Goal: Information Seeking & Learning: Learn about a topic

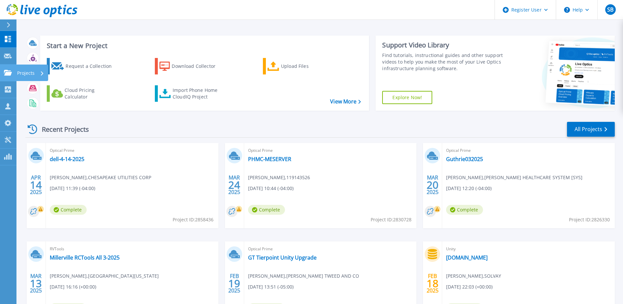
click at [5, 73] on icon at bounding box center [8, 73] width 8 height 6
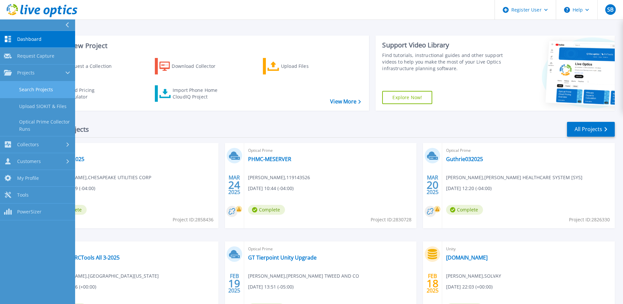
click at [40, 92] on link "Search Projects" at bounding box center [37, 89] width 75 height 17
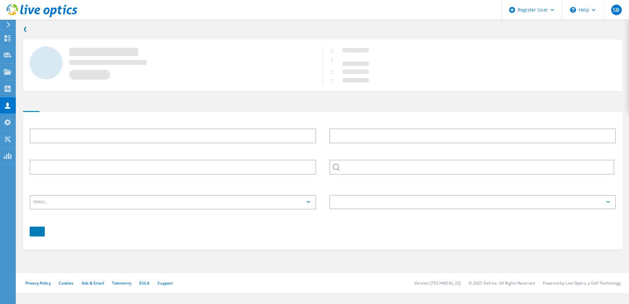
type input "David"
type input "Hoppel"
type input "Drinker [PERSON_NAME] & [PERSON_NAME]"
type input "English"
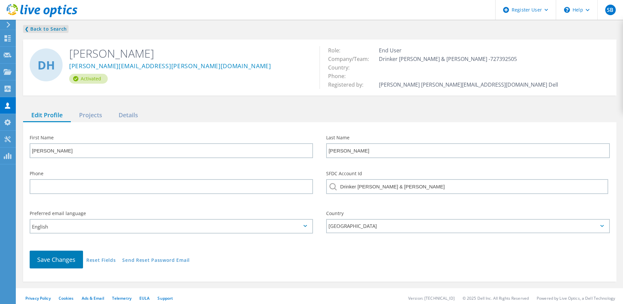
click at [45, 29] on link "❮ Back to Search" at bounding box center [45, 29] width 45 height 8
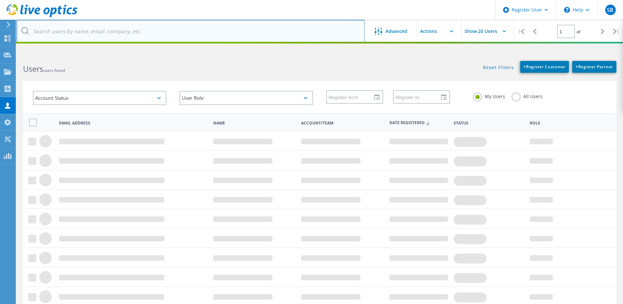
click at [78, 38] on input "text" at bounding box center [190, 31] width 348 height 23
paste input "429319"
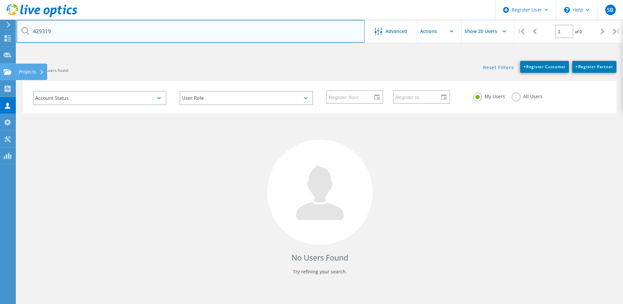
type input "429319"
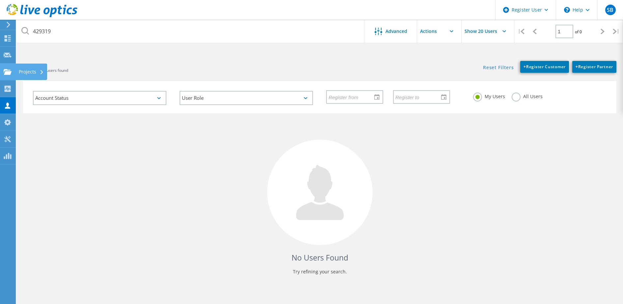
click at [10, 74] on use at bounding box center [8, 72] width 8 height 6
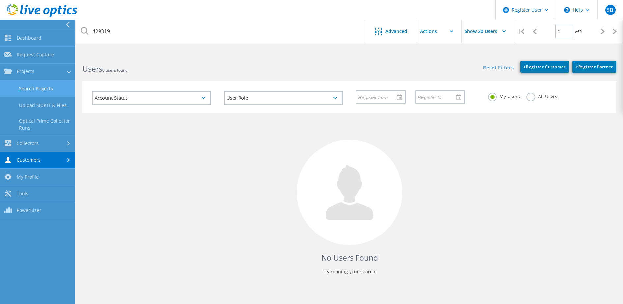
click at [38, 89] on link "Search Projects" at bounding box center [37, 88] width 75 height 17
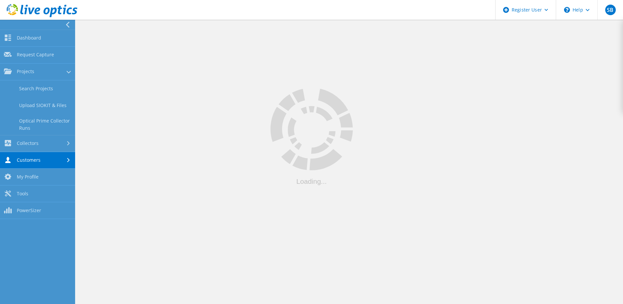
click at [243, 67] on h2 "Users 0 users found" at bounding box center [212, 69] width 260 height 11
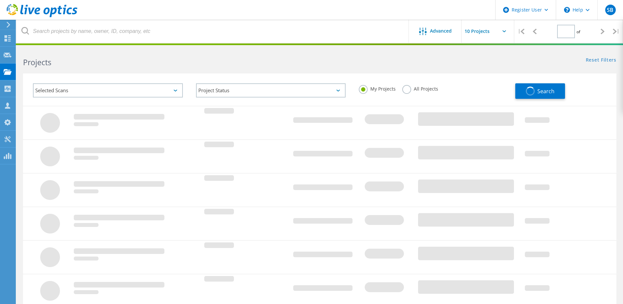
type input "1"
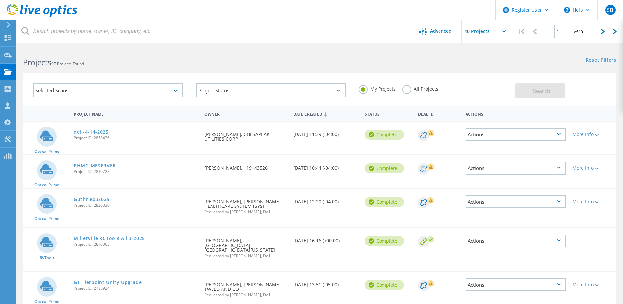
click at [406, 90] on label "All Projects" at bounding box center [420, 88] width 36 height 6
click at [0, 0] on input "All Projects" at bounding box center [0, 0] width 0 height 0
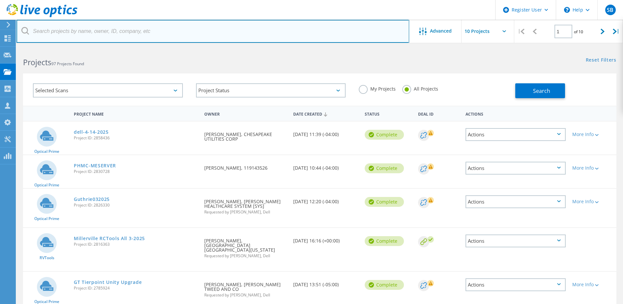
click at [186, 26] on input "text" at bounding box center [212, 31] width 392 height 23
paste input "429319"
type input "429319"
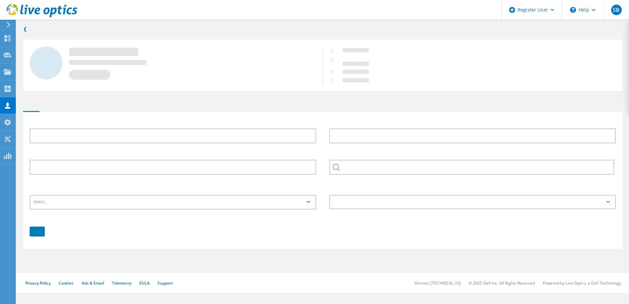
type input "[PERSON_NAME]"
type input "Drinker [PERSON_NAME] & [PERSON_NAME]"
type input "English"
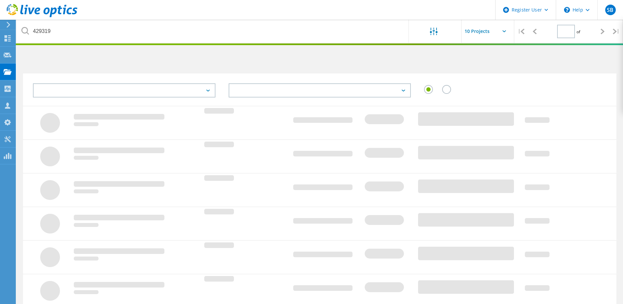
type input "1"
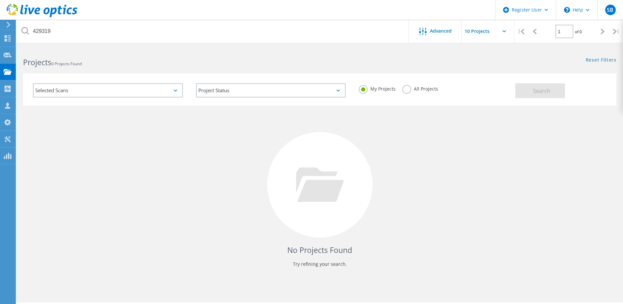
click at [412, 93] on div "All Projects" at bounding box center [420, 90] width 36 height 10
click at [404, 87] on label "All Projects" at bounding box center [420, 88] width 36 height 6
click at [0, 0] on input "All Projects" at bounding box center [0, 0] width 0 height 0
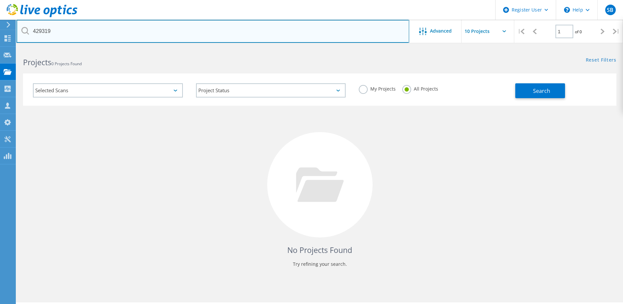
click at [250, 38] on input "429319" at bounding box center [212, 31] width 392 height 23
drag, startPoint x: 250, startPoint y: 38, endPoint x: 73, endPoint y: 46, distance: 177.0
click at [73, 46] on html "Register User \n Help Explore Helpful Articles Contact Support SB Dell User Sha…" at bounding box center [311, 161] width 623 height 322
paste input "2987525"
type input "2987525"
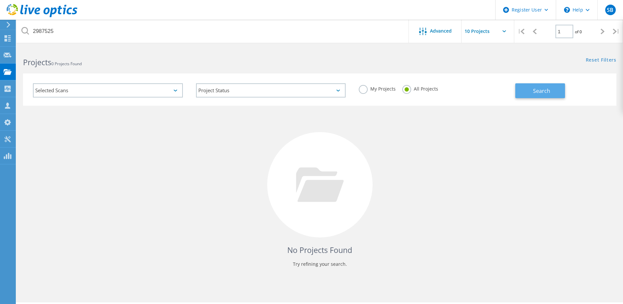
click at [522, 90] on button "Search" at bounding box center [540, 90] width 50 height 15
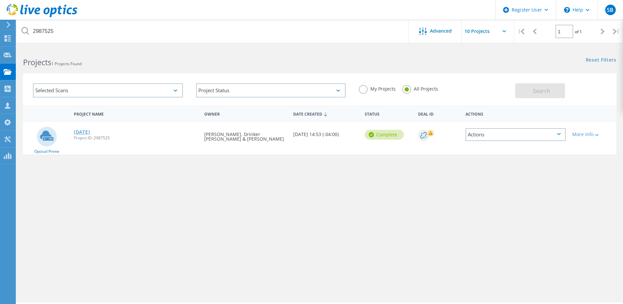
click at [88, 130] on link "[DATE]" at bounding box center [82, 132] width 16 height 5
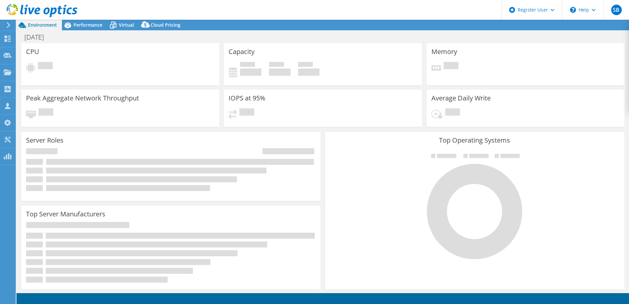
select select "USD"
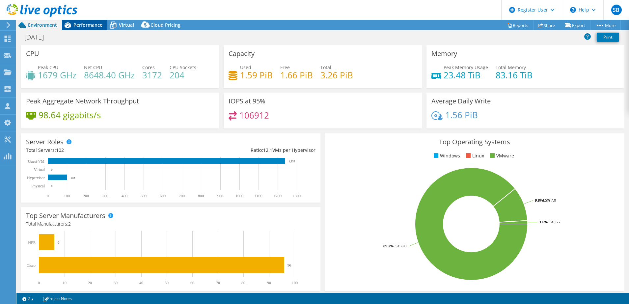
click at [87, 30] on div "Performance" at bounding box center [84, 25] width 45 height 11
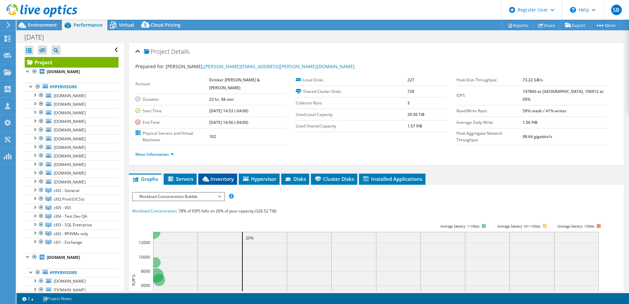
click at [220, 173] on li "Inventory" at bounding box center [217, 178] width 39 height 11
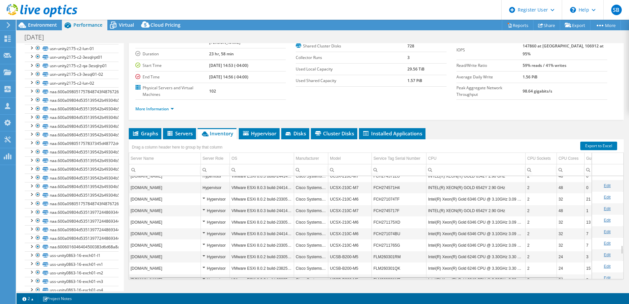
scroll to position [791, 0]
click at [301, 130] on span "Disks" at bounding box center [294, 133] width 21 height 7
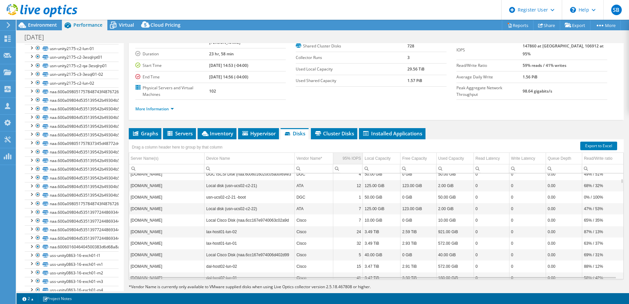
scroll to position [126, 0]
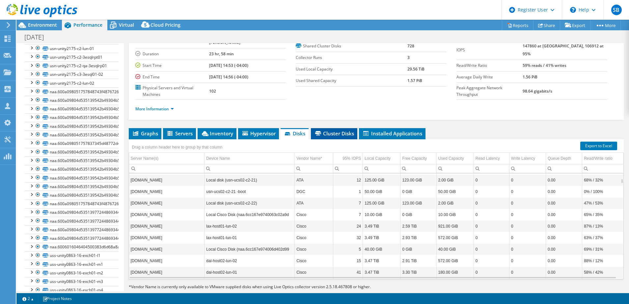
click at [344, 130] on span "Cluster Disks" at bounding box center [334, 133] width 40 height 7
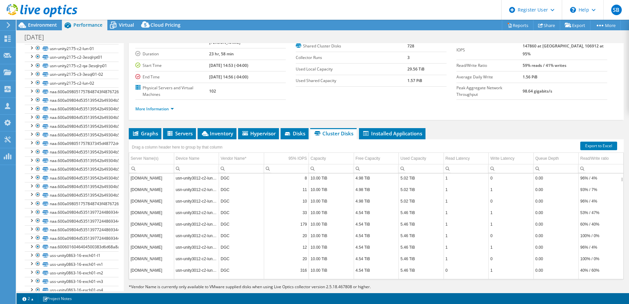
scroll to position [1974, 0]
click at [218, 130] on span "Inventory" at bounding box center [217, 133] width 32 height 7
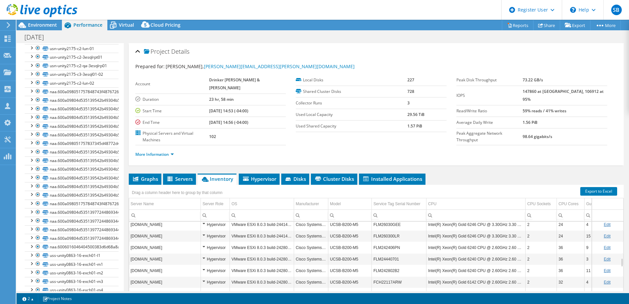
scroll to position [0, 0]
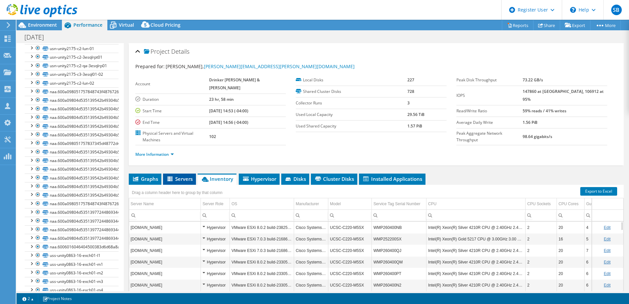
click at [175, 175] on span "Servers" at bounding box center [179, 178] width 26 height 7
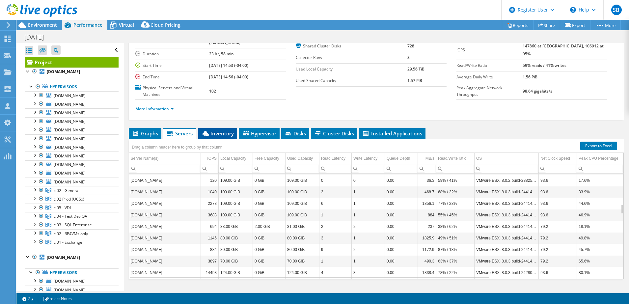
click at [218, 128] on li "Inventory" at bounding box center [217, 133] width 39 height 11
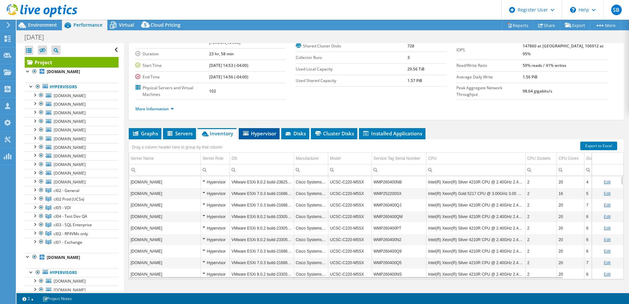
click at [265, 130] on span "Hypervisor" at bounding box center [259, 133] width 34 height 7
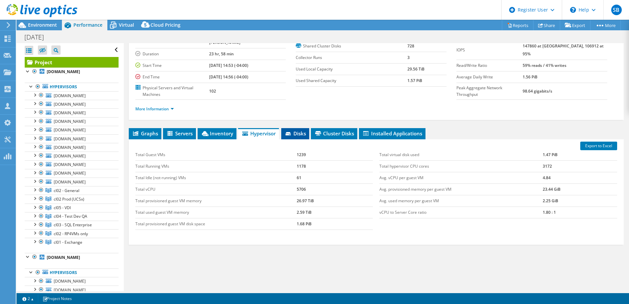
click at [291, 130] on span "Disks" at bounding box center [294, 133] width 21 height 7
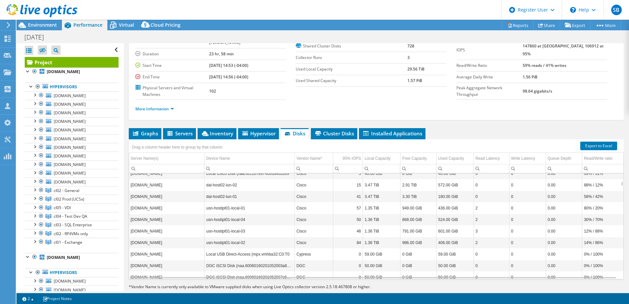
scroll to position [213, 0]
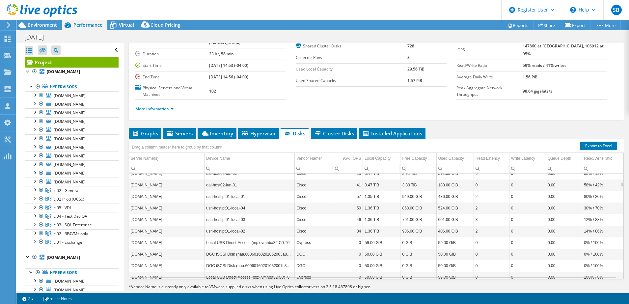
click at [333, 113] on div "Project Details Prepared for: David Hoppel, david.hoppel@faegredrinker.com Acco…" at bounding box center [376, 151] width 505 height 307
click at [336, 130] on span "Cluster Disks" at bounding box center [334, 133] width 40 height 7
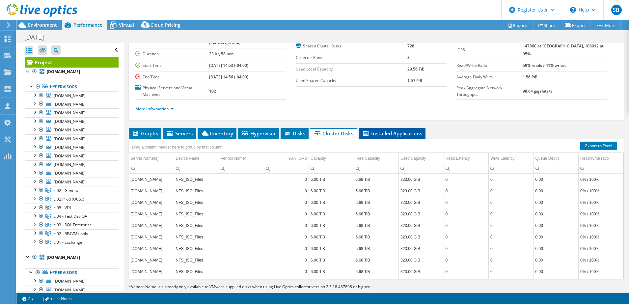
click at [404, 130] on span "Installed Applications" at bounding box center [392, 133] width 60 height 7
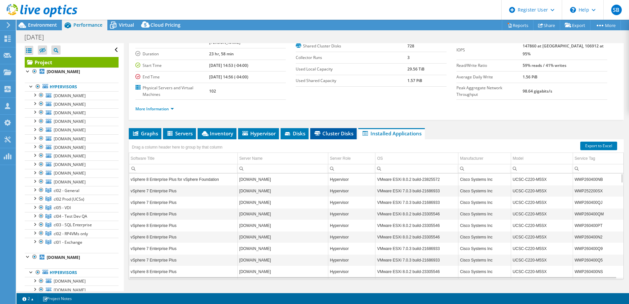
click at [339, 130] on span "Cluster Disks" at bounding box center [333, 133] width 40 height 7
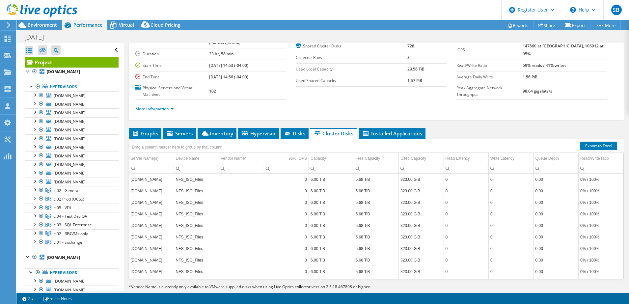
click at [163, 106] on link "More Information" at bounding box center [154, 109] width 39 height 6
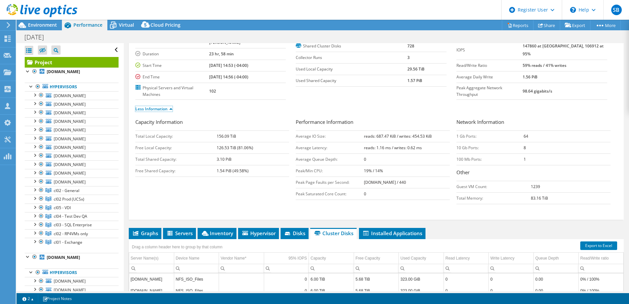
scroll to position [0, 0]
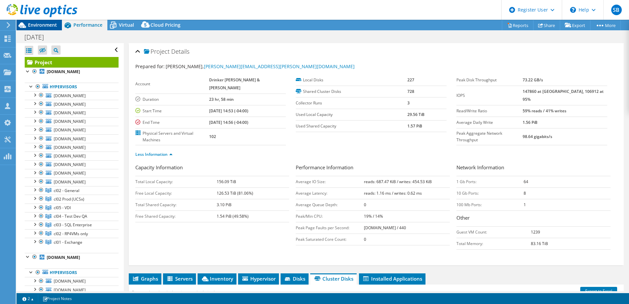
click at [45, 28] on div "Environment" at bounding box center [38, 25] width 45 height 11
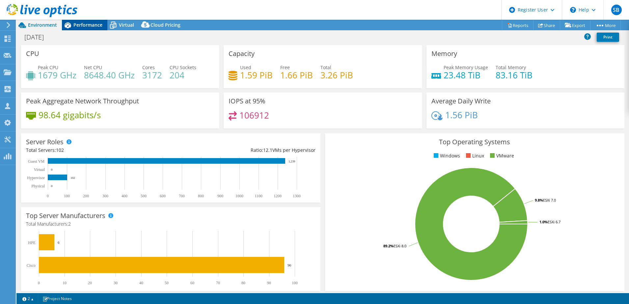
click at [88, 28] on div "Performance" at bounding box center [84, 25] width 45 height 11
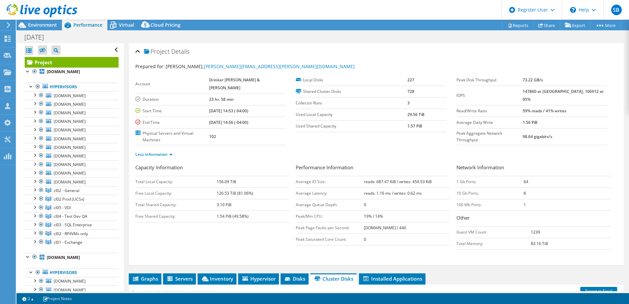
scroll to position [145, 0]
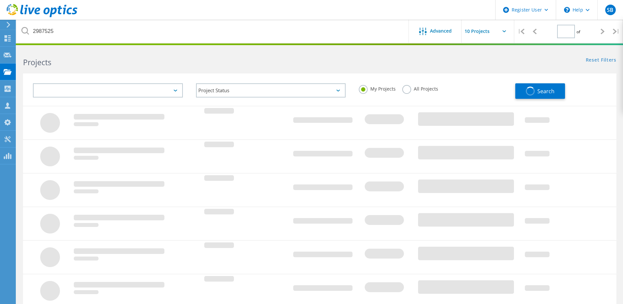
type input "1"
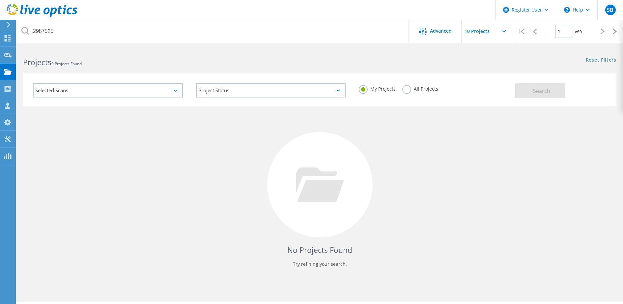
click at [407, 89] on label "All Projects" at bounding box center [420, 88] width 36 height 6
click at [0, 0] on input "All Projects" at bounding box center [0, 0] width 0 height 0
click at [534, 91] on span "Search" at bounding box center [541, 90] width 17 height 7
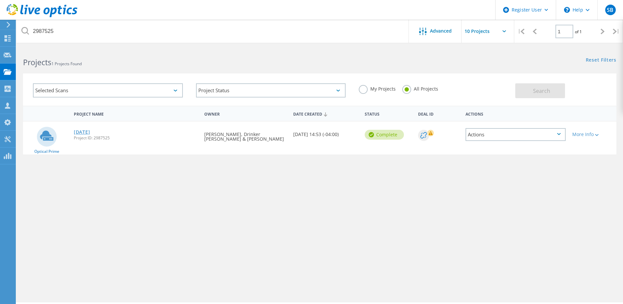
click at [88, 132] on link "2025-08-12" at bounding box center [82, 132] width 16 height 5
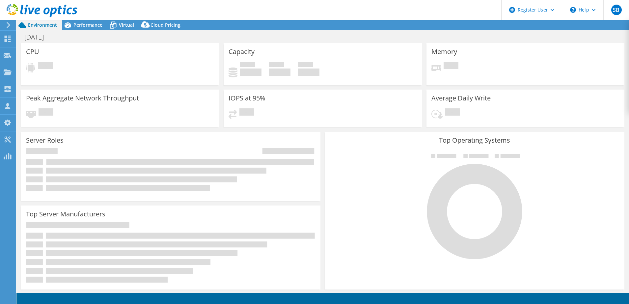
select select "USD"
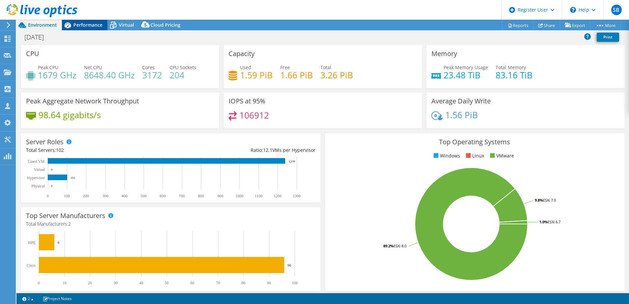
click at [81, 23] on span "Performance" at bounding box center [87, 25] width 29 height 6
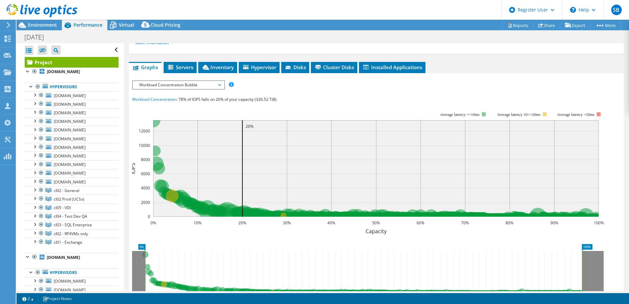
scroll to position [114, 0]
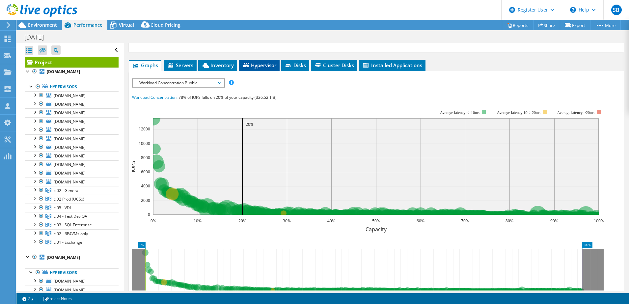
click at [257, 62] on span "Hypervisor" at bounding box center [259, 65] width 34 height 7
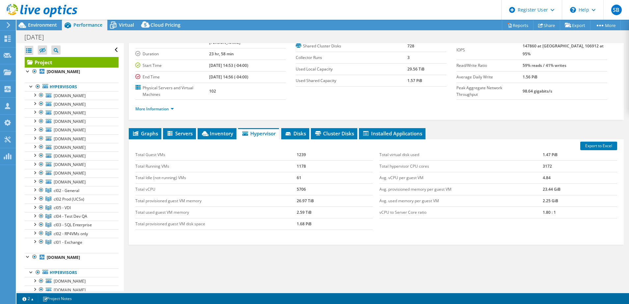
scroll to position [0, 0]
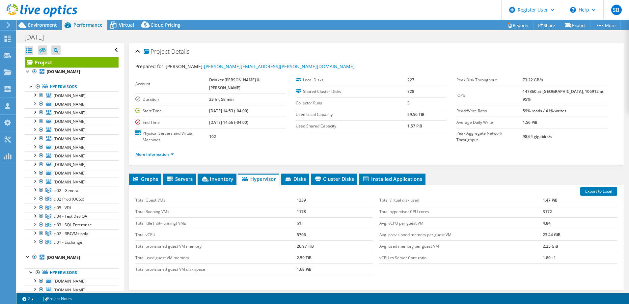
click at [213, 132] on table "Account Drinker [PERSON_NAME] & [PERSON_NAME] Duration 23 hr, 58 min Start Time…" at bounding box center [210, 109] width 151 height 71
click at [214, 175] on span "Inventory" at bounding box center [217, 178] width 32 height 7
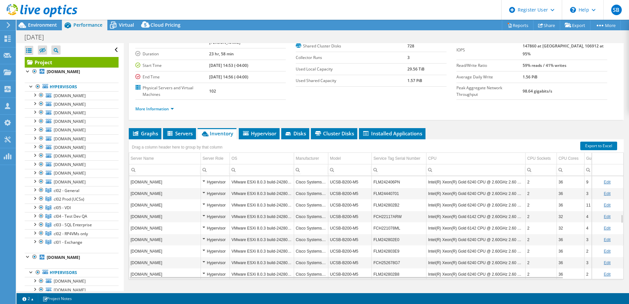
scroll to position [474, 0]
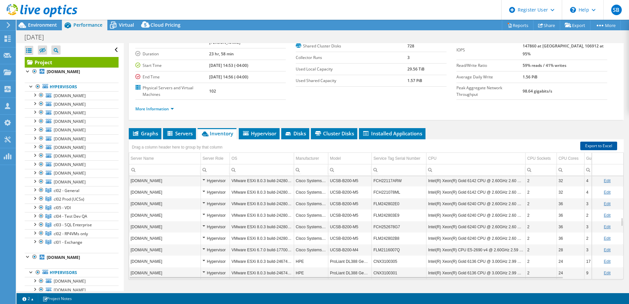
click at [590, 142] on link "Export to Excel" at bounding box center [598, 146] width 37 height 9
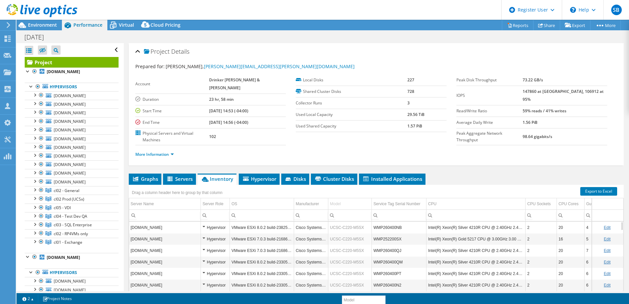
drag, startPoint x: 332, startPoint y: 191, endPoint x: 344, endPoint y: 301, distance: 110.7
click at [340, 200] on div "Model" at bounding box center [335, 204] width 11 height 8
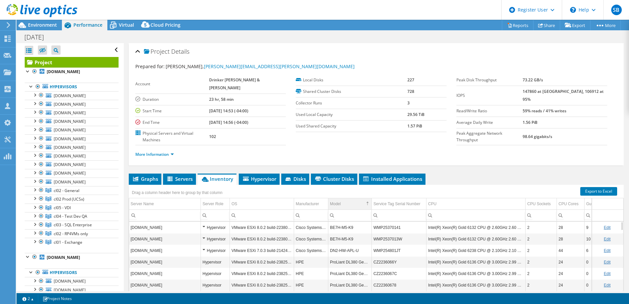
click at [342, 198] on td "Model" at bounding box center [349, 204] width 43 height 12
click at [314, 200] on div "Manufacturer" at bounding box center [307, 204] width 23 height 8
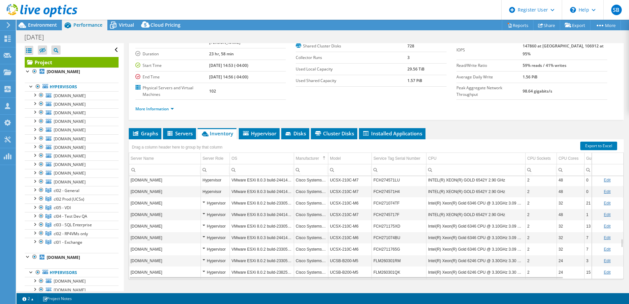
scroll to position [1076, 0]
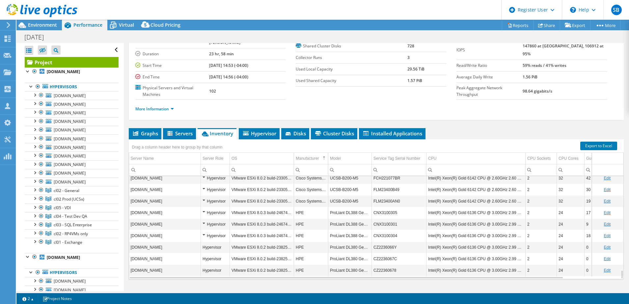
click at [596, 139] on div "Drag a column header here to group by that column" at bounding box center [376, 143] width 495 height 9
click at [596, 142] on link "Export to Excel" at bounding box center [598, 146] width 37 height 9
click at [461, 128] on ul "Graphs Servers Inventory Hypervisor Disks Cluster Disks Installed Applications" at bounding box center [376, 133] width 495 height 11
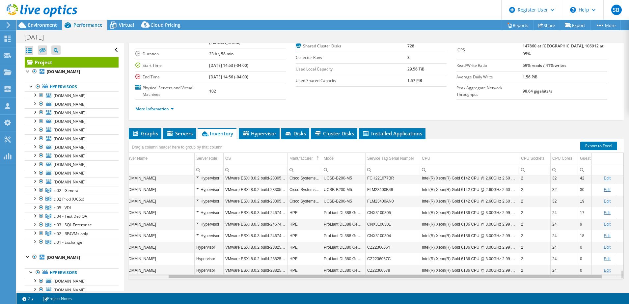
scroll to position [0, 0]
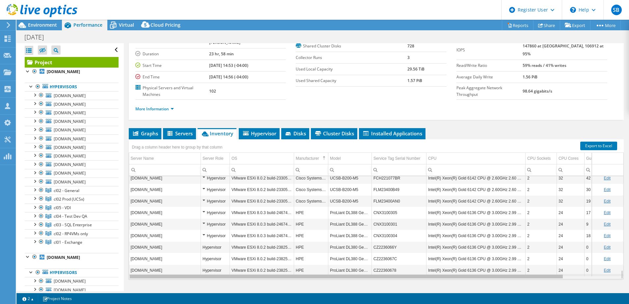
drag, startPoint x: 337, startPoint y: 263, endPoint x: 325, endPoint y: 257, distance: 13.5
click at [325, 257] on body "SB Dell User [PERSON_NAME] [PERSON_NAME][EMAIL_ADDRESS][PERSON_NAME][DOMAIN_NAM…" at bounding box center [314, 152] width 629 height 304
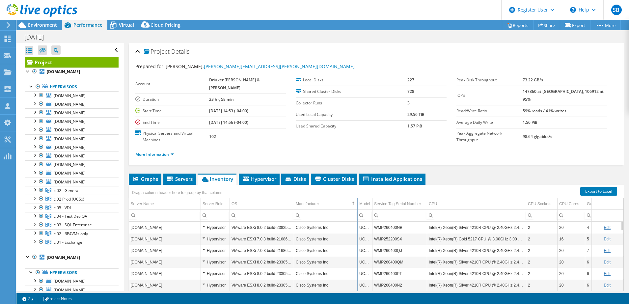
drag, startPoint x: 328, startPoint y: 191, endPoint x: 362, endPoint y: 186, distance: 34.9
click at [362, 186] on div "Drag a column header here to group by that column Server Name Server Role OS Ma…" at bounding box center [376, 255] width 495 height 140
drag, startPoint x: 363, startPoint y: 193, endPoint x: 327, endPoint y: 197, distance: 36.5
click at [327, 197] on div "Drag a column header here to group by that column Server Name Server Role OS Ma…" at bounding box center [376, 255] width 495 height 140
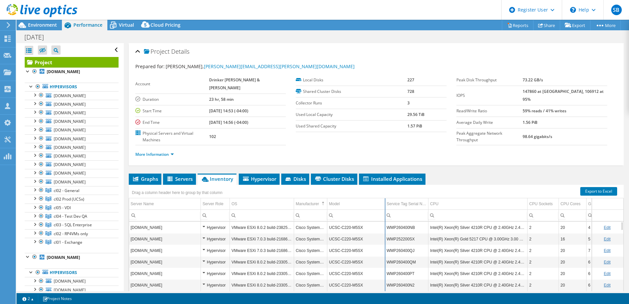
drag, startPoint x: 373, startPoint y: 189, endPoint x: 393, endPoint y: 188, distance: 20.5
click at [393, 188] on div "Drag a column header here to group by that column Server Name Server Role OS Ma…" at bounding box center [376, 255] width 495 height 140
click at [394, 188] on div "Drag a column header here to group by that column Server Name Server Role OS Ma…" at bounding box center [376, 255] width 495 height 140
drag, startPoint x: 394, startPoint y: 189, endPoint x: 370, endPoint y: 192, distance: 23.8
click at [370, 192] on div "Drag a column header here to group by that column Server Name Server Role OS Ma…" at bounding box center [376, 255] width 495 height 140
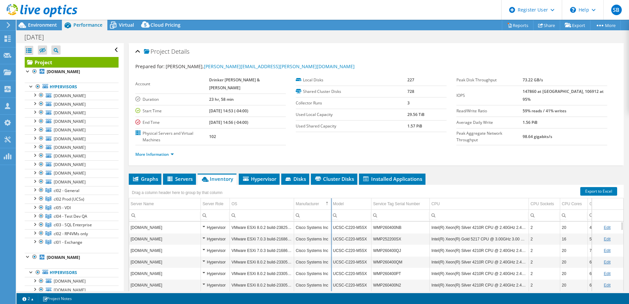
drag, startPoint x: 327, startPoint y: 190, endPoint x: 331, endPoint y: 190, distance: 3.6
click at [331, 190] on div "Drag a column header here to group by that column Server Name Server Role OS Ma…" at bounding box center [376, 255] width 495 height 140
click at [164, 145] on div "More Information" at bounding box center [376, 154] width 482 height 18
click at [163, 151] on link "More Information" at bounding box center [154, 154] width 39 height 6
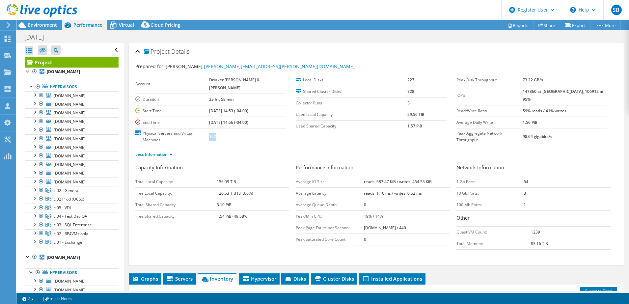
drag, startPoint x: 240, startPoint y: 128, endPoint x: 221, endPoint y: 128, distance: 18.8
click at [221, 128] on tr "Physical Servers and Virtual Machines 102" at bounding box center [210, 136] width 151 height 17
click at [40, 30] on div "Environment" at bounding box center [38, 25] width 45 height 11
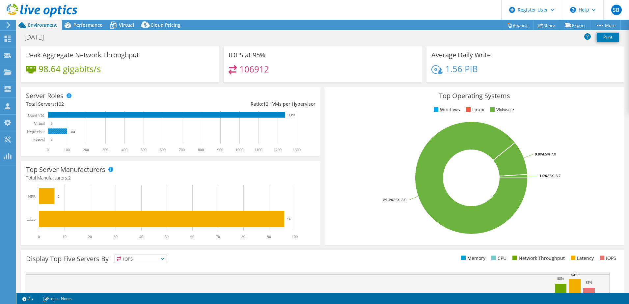
drag, startPoint x: 81, startPoint y: 134, endPoint x: 67, endPoint y: 131, distance: 13.6
click at [67, 131] on rect at bounding box center [167, 131] width 283 height 41
drag, startPoint x: 58, startPoint y: 196, endPoint x: 63, endPoint y: 196, distance: 5.6
click at [63, 196] on icon "0 10 20 30 40 50 60 70 80 90 100 Cisco HPE 96 6" at bounding box center [167, 212] width 283 height 54
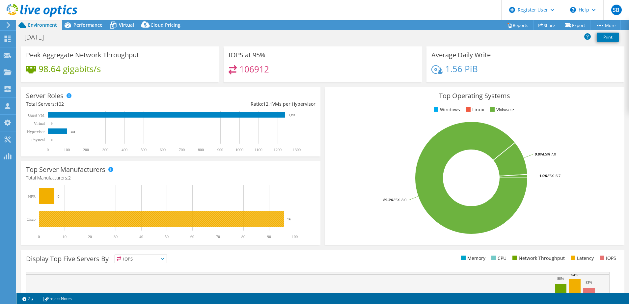
drag, startPoint x: 287, startPoint y: 220, endPoint x: 303, endPoint y: 220, distance: 15.8
click at [303, 220] on rect at bounding box center [167, 212] width 283 height 54
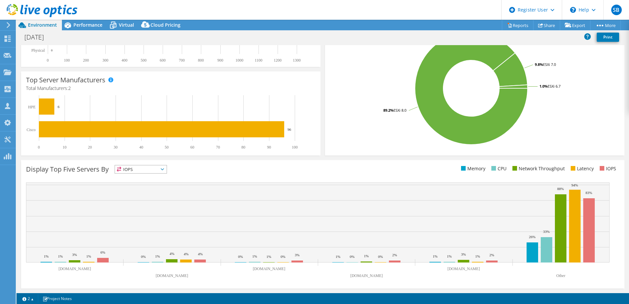
scroll to position [0, 0]
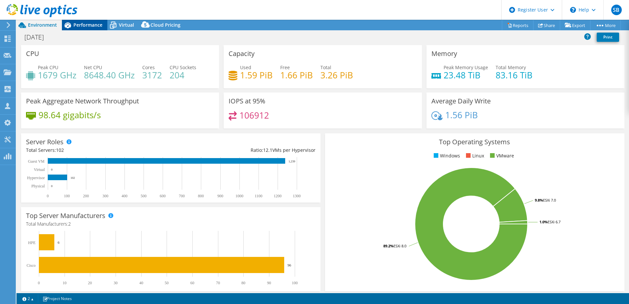
click at [87, 28] on div "Performance" at bounding box center [84, 25] width 45 height 11
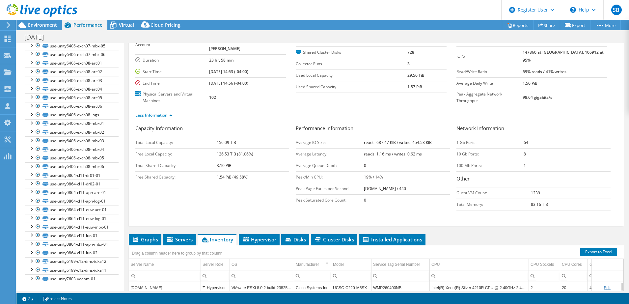
scroll to position [128, 0]
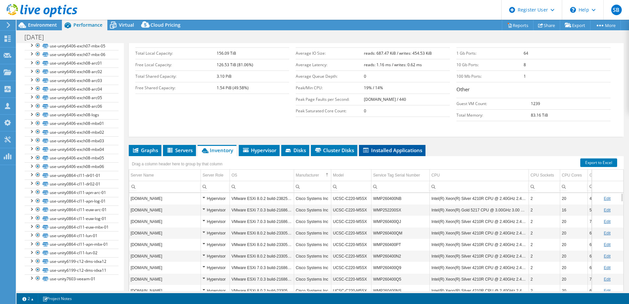
click at [399, 147] on span "Installed Applications" at bounding box center [392, 150] width 60 height 7
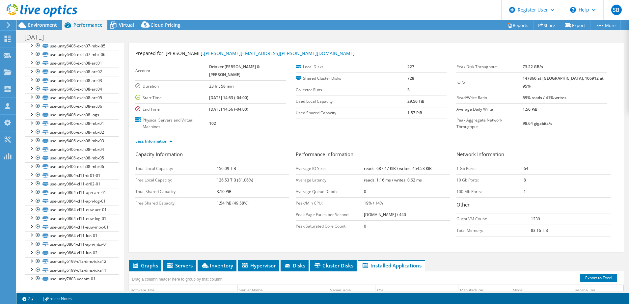
scroll to position [0, 0]
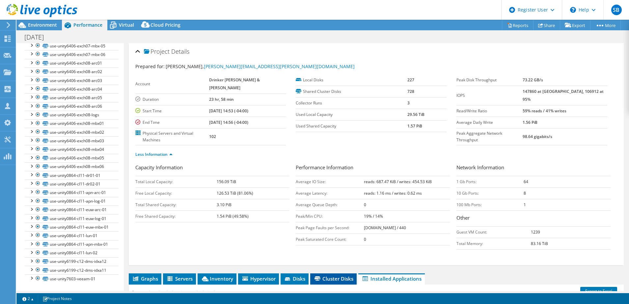
click at [323, 275] on span "Cluster Disks" at bounding box center [333, 278] width 40 height 7
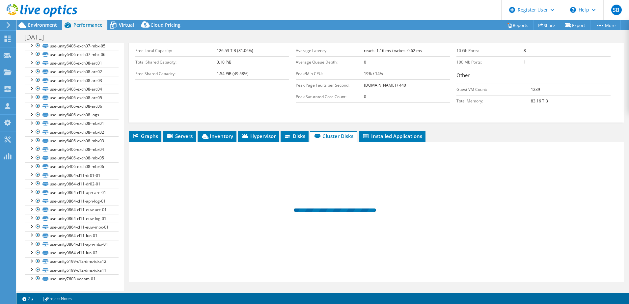
scroll to position [145, 0]
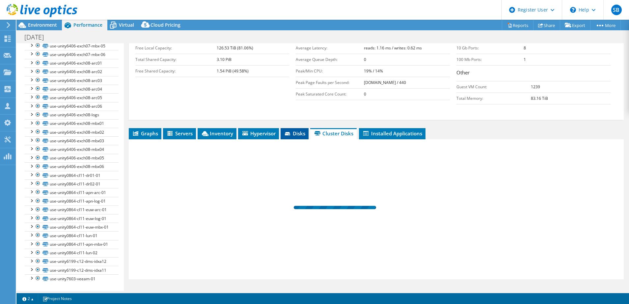
click at [297, 130] on span "Disks" at bounding box center [294, 133] width 21 height 7
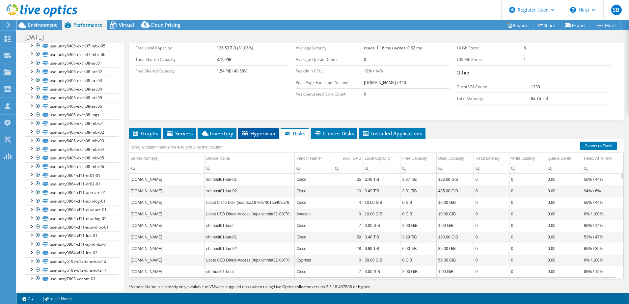
click at [257, 130] on span "Hypervisor" at bounding box center [258, 133] width 34 height 7
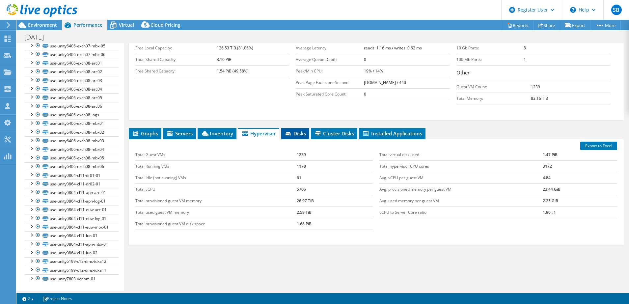
click at [299, 130] on span "Disks" at bounding box center [294, 133] width 21 height 7
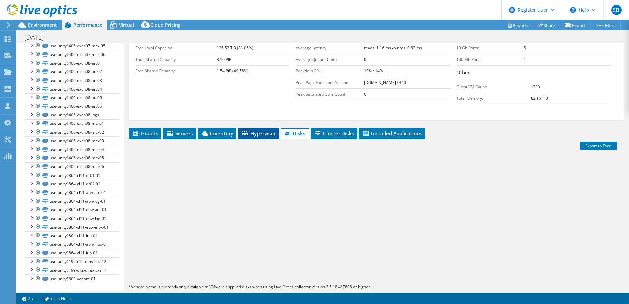
click at [258, 130] on span "Hypervisor" at bounding box center [258, 133] width 34 height 7
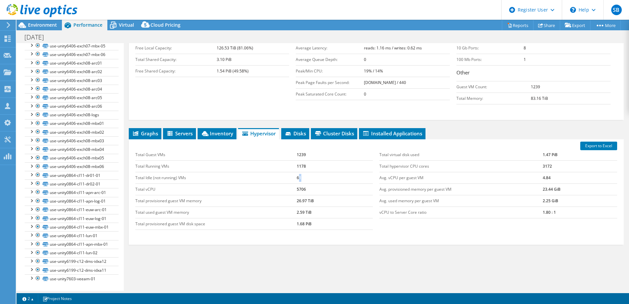
drag, startPoint x: 297, startPoint y: 165, endPoint x: 305, endPoint y: 166, distance: 8.6
click at [305, 172] on td "61" at bounding box center [335, 178] width 76 height 12
drag, startPoint x: 294, startPoint y: 140, endPoint x: 305, endPoint y: 166, distance: 28.0
click at [305, 166] on tbody "Total Guest VMs 1239 Total Running VMs 1178 Total Idle (not-running) VMs 61 Tot…" at bounding box center [254, 189] width 238 height 81
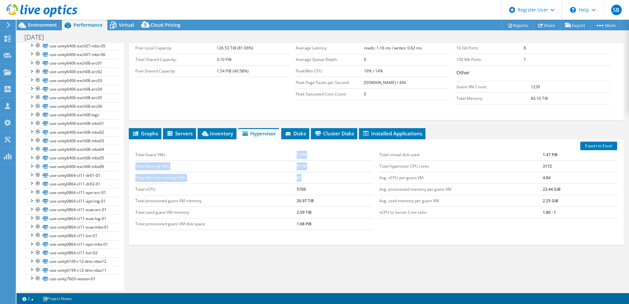
click at [305, 172] on td "61" at bounding box center [335, 178] width 76 height 12
drag, startPoint x: 134, startPoint y: 139, endPoint x: 329, endPoint y: 240, distance: 219.1
click at [329, 240] on div "Graphs Servers Inventory Hypervisor Disks Cluster Disks Installed Applications …" at bounding box center [376, 210] width 495 height 165
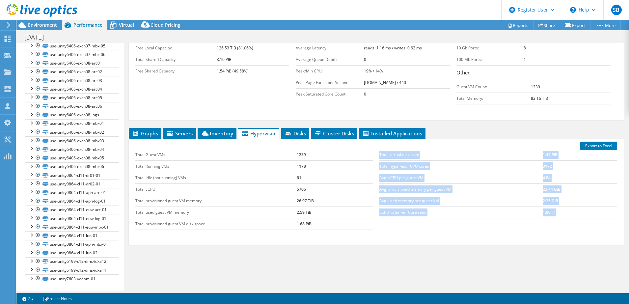
drag, startPoint x: 373, startPoint y: 144, endPoint x: 570, endPoint y: 196, distance: 203.0
click at [570, 196] on div "Total virtual disk used 1.47 PiB Total hypervisor CPU cores 3172 Avg. vCPU per …" at bounding box center [498, 184] width 244 height 82
click at [503, 227] on div "Export to Excel Total Guest VMs 1239 Total Running VMs 1178 Total Idle (not-run…" at bounding box center [376, 191] width 495 height 105
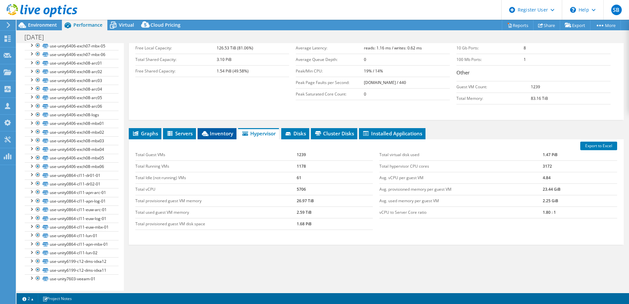
click at [212, 130] on span "Inventory" at bounding box center [217, 133] width 32 height 7
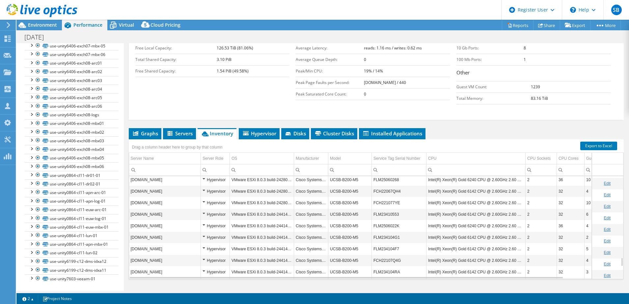
scroll to position [1076, 0]
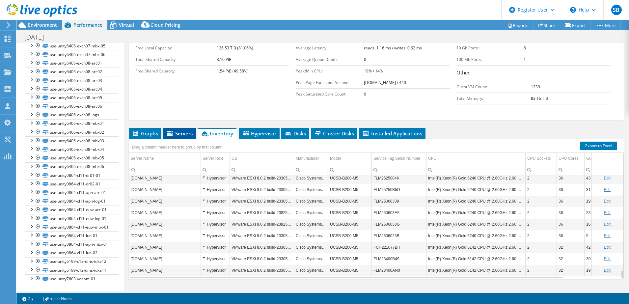
click at [177, 128] on li "Servers" at bounding box center [179, 133] width 33 height 11
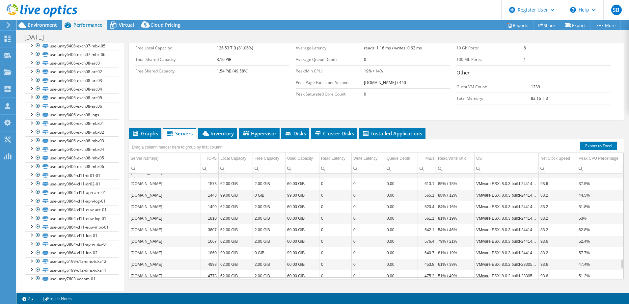
scroll to position [114, 0]
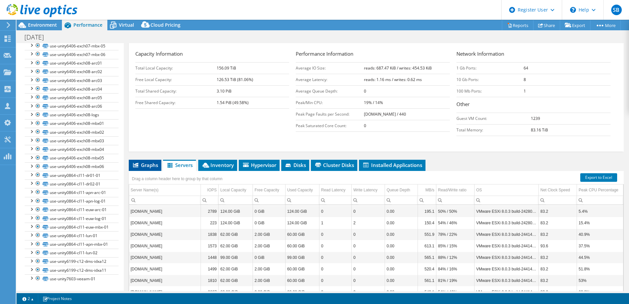
click at [135, 163] on icon at bounding box center [135, 165] width 5 height 5
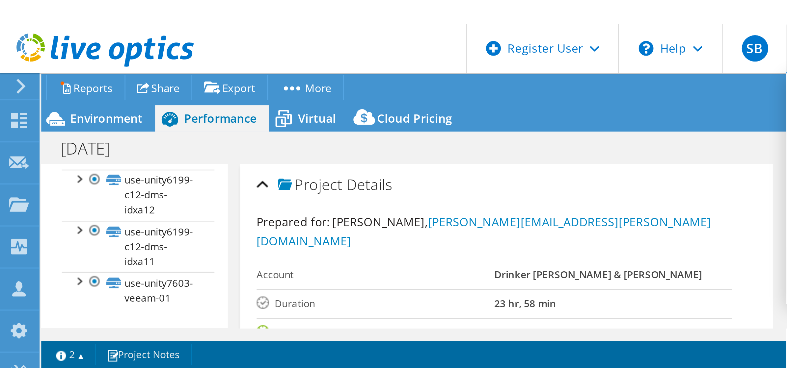
scroll to position [6472, 0]
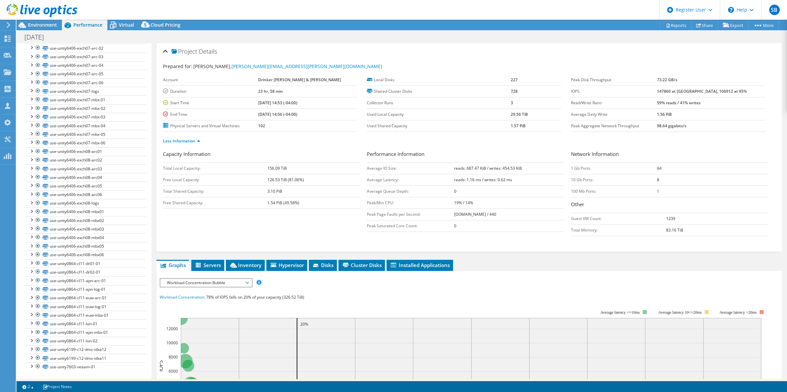
click at [501, 242] on form "Capacity Information Total Local Capacity: 156.09 TiB Free Local Capacity: 126.…" at bounding box center [469, 196] width 612 height 92
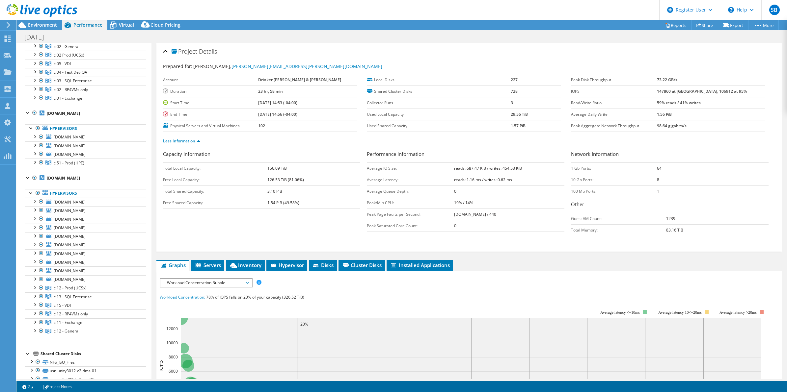
scroll to position [0, 0]
